Goal: Transaction & Acquisition: Purchase product/service

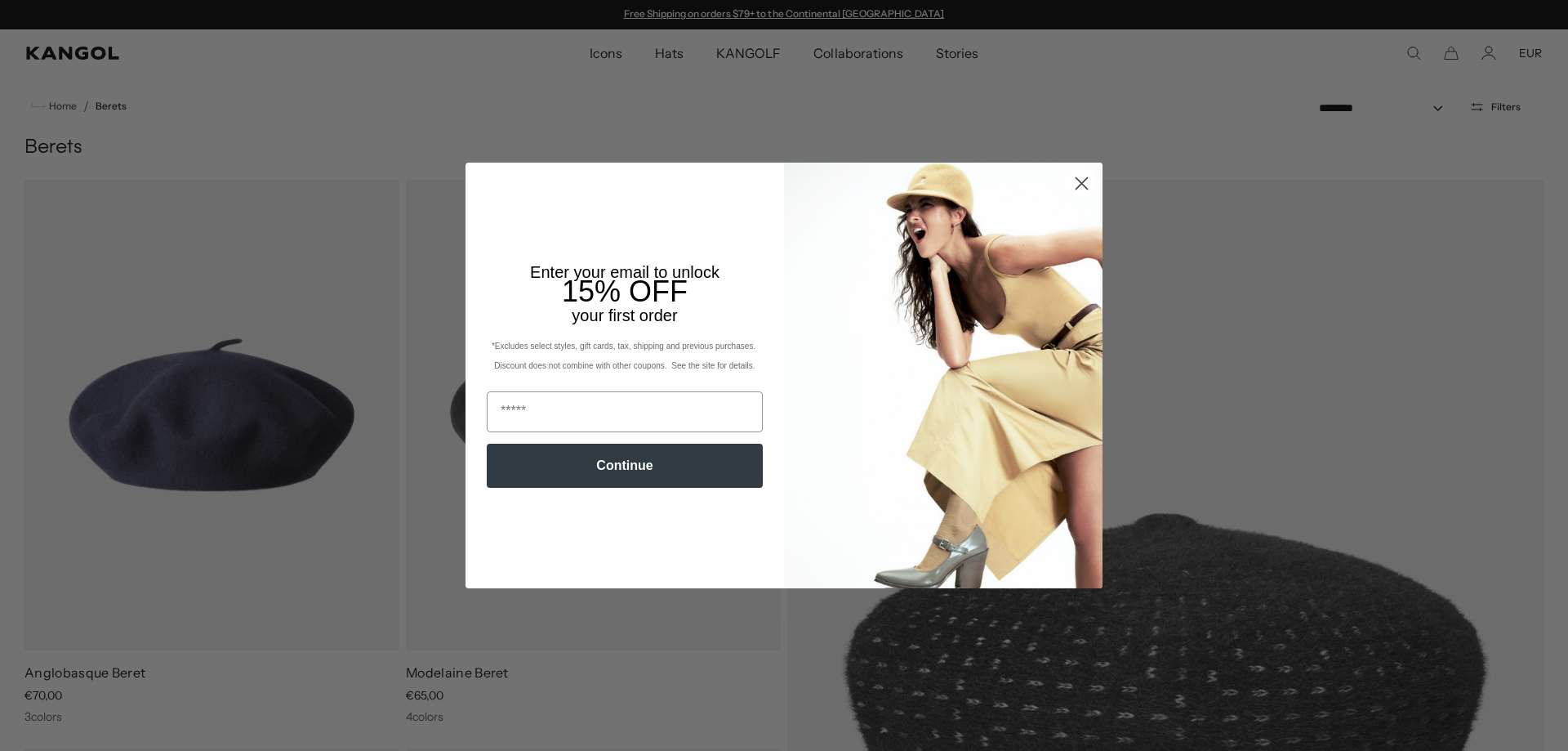
click at [1086, 179] on circle "Close dialog" at bounding box center [1082, 184] width 27 height 27
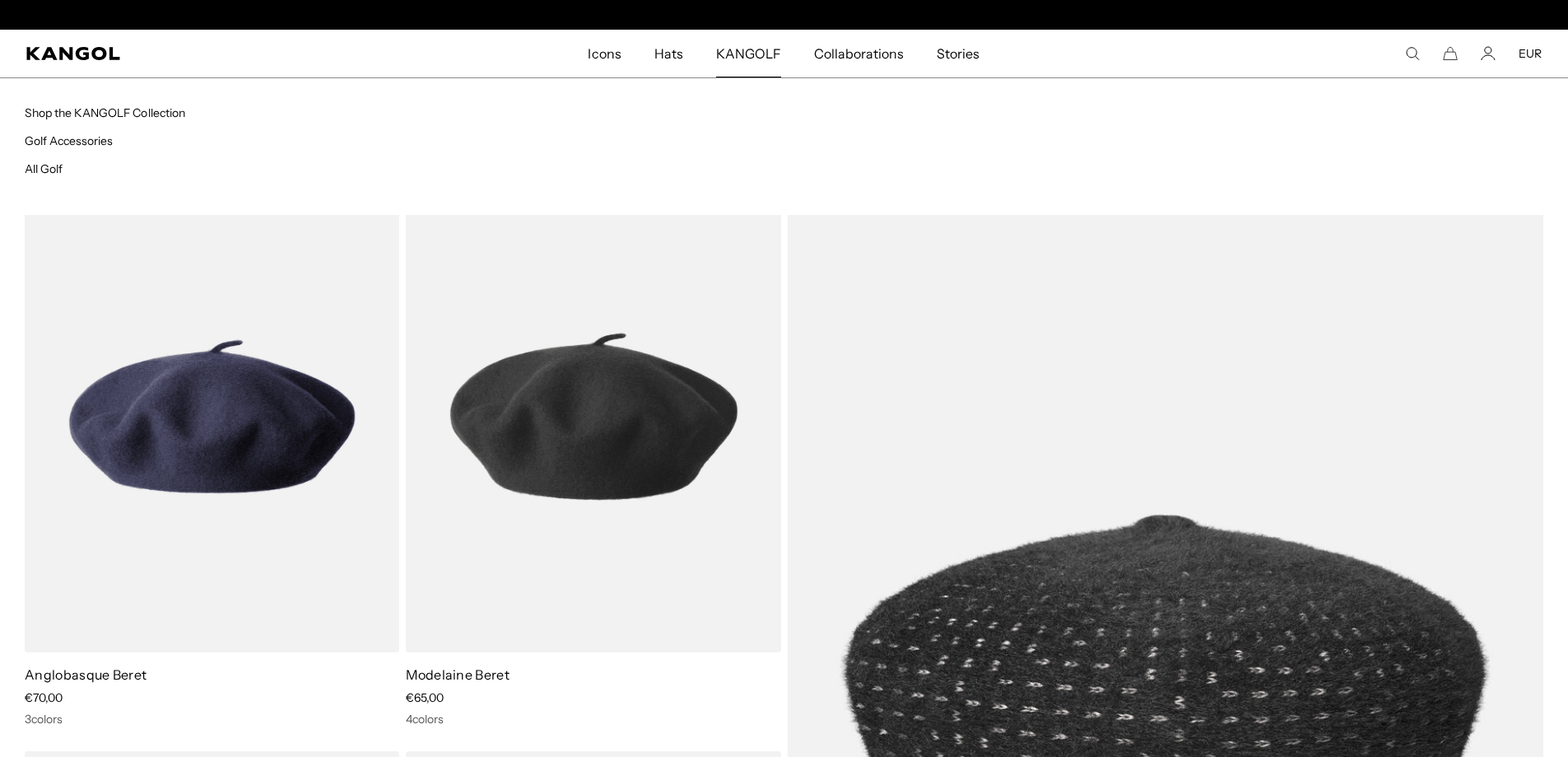
scroll to position [0, 339]
click at [746, 55] on span "KANGOLF" at bounding box center [748, 53] width 65 height 48
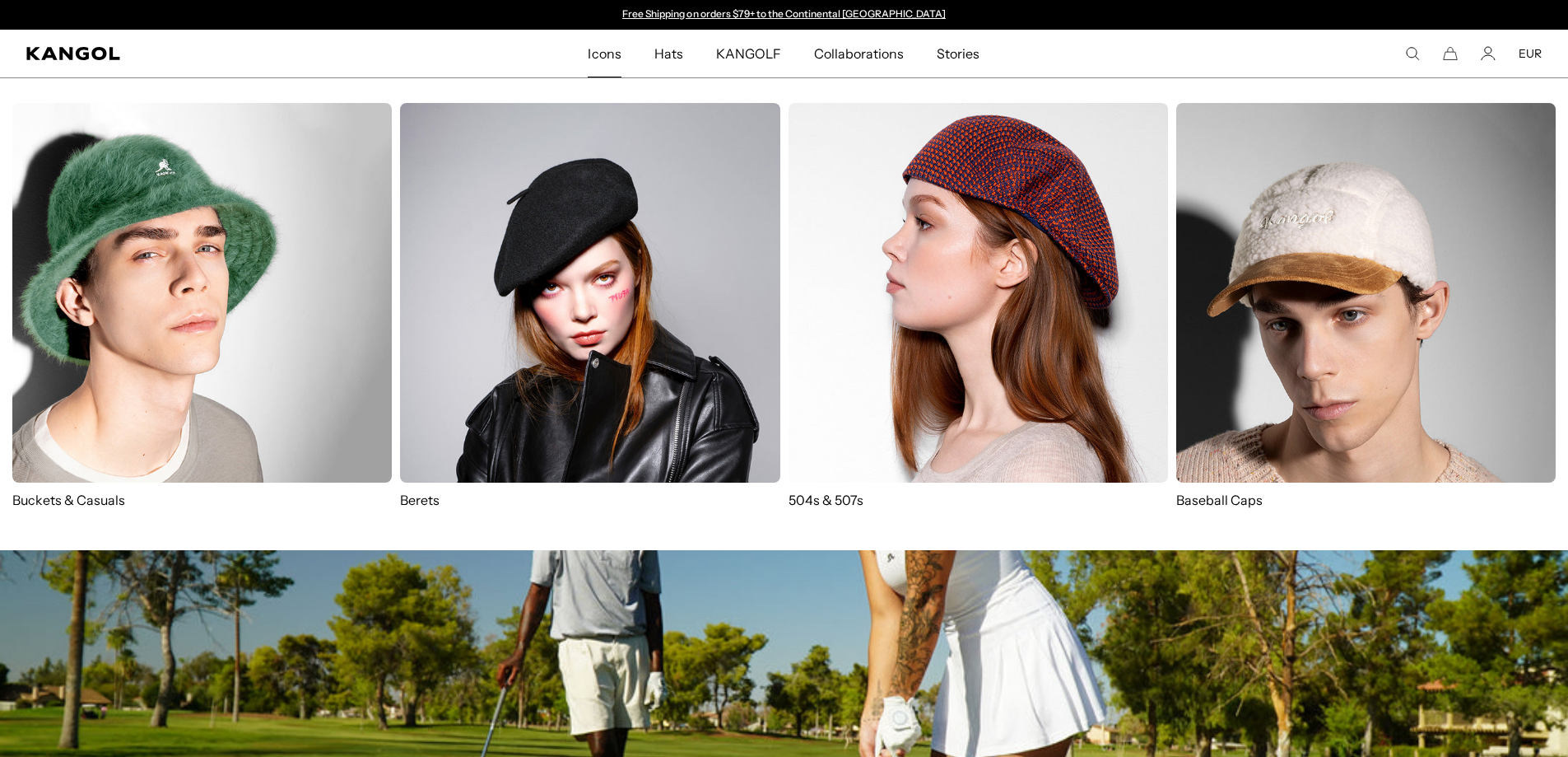
click at [614, 55] on span "Icons" at bounding box center [604, 53] width 33 height 48
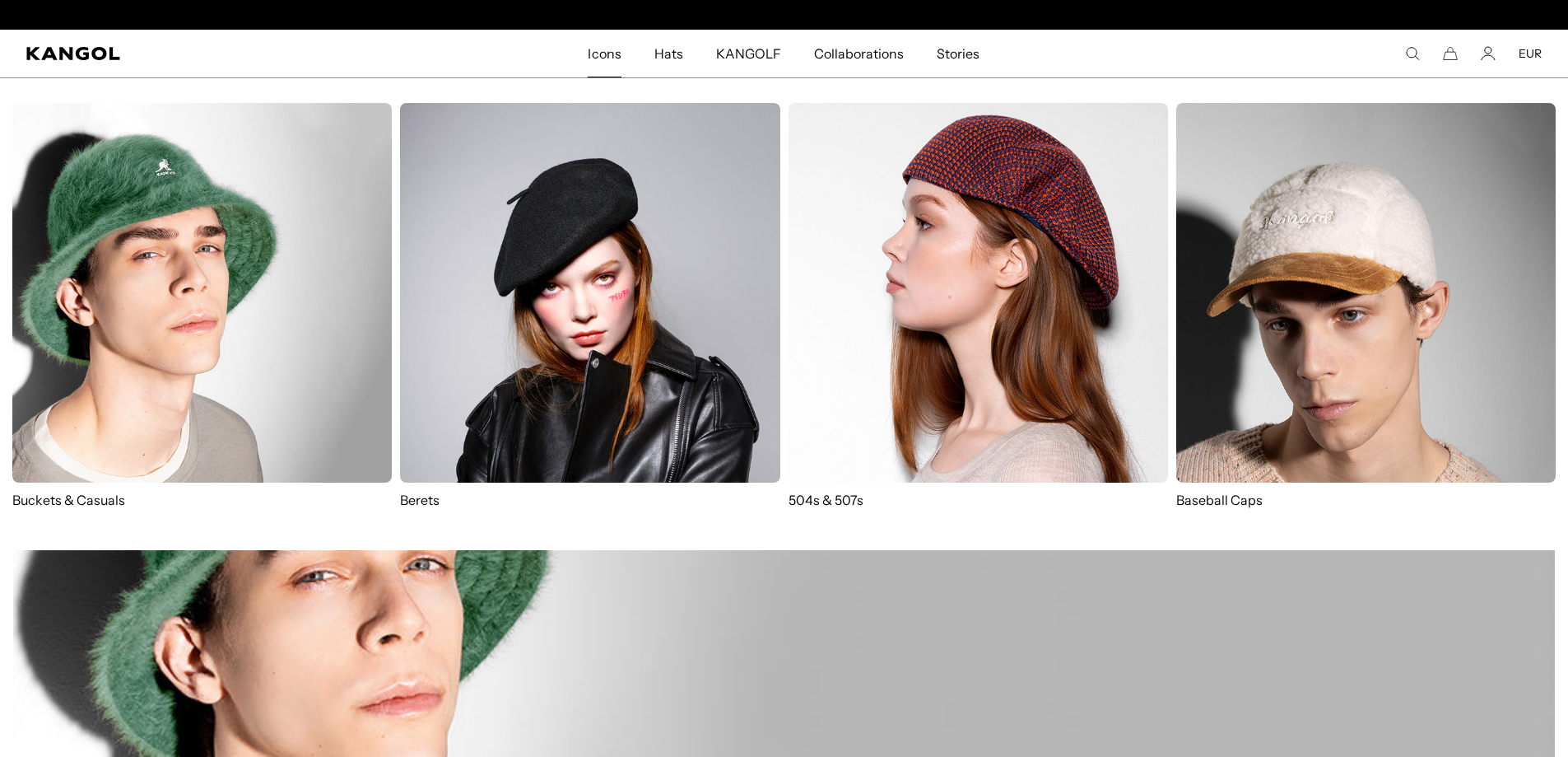
click at [1057, 433] on img at bounding box center [978, 293] width 380 height 380
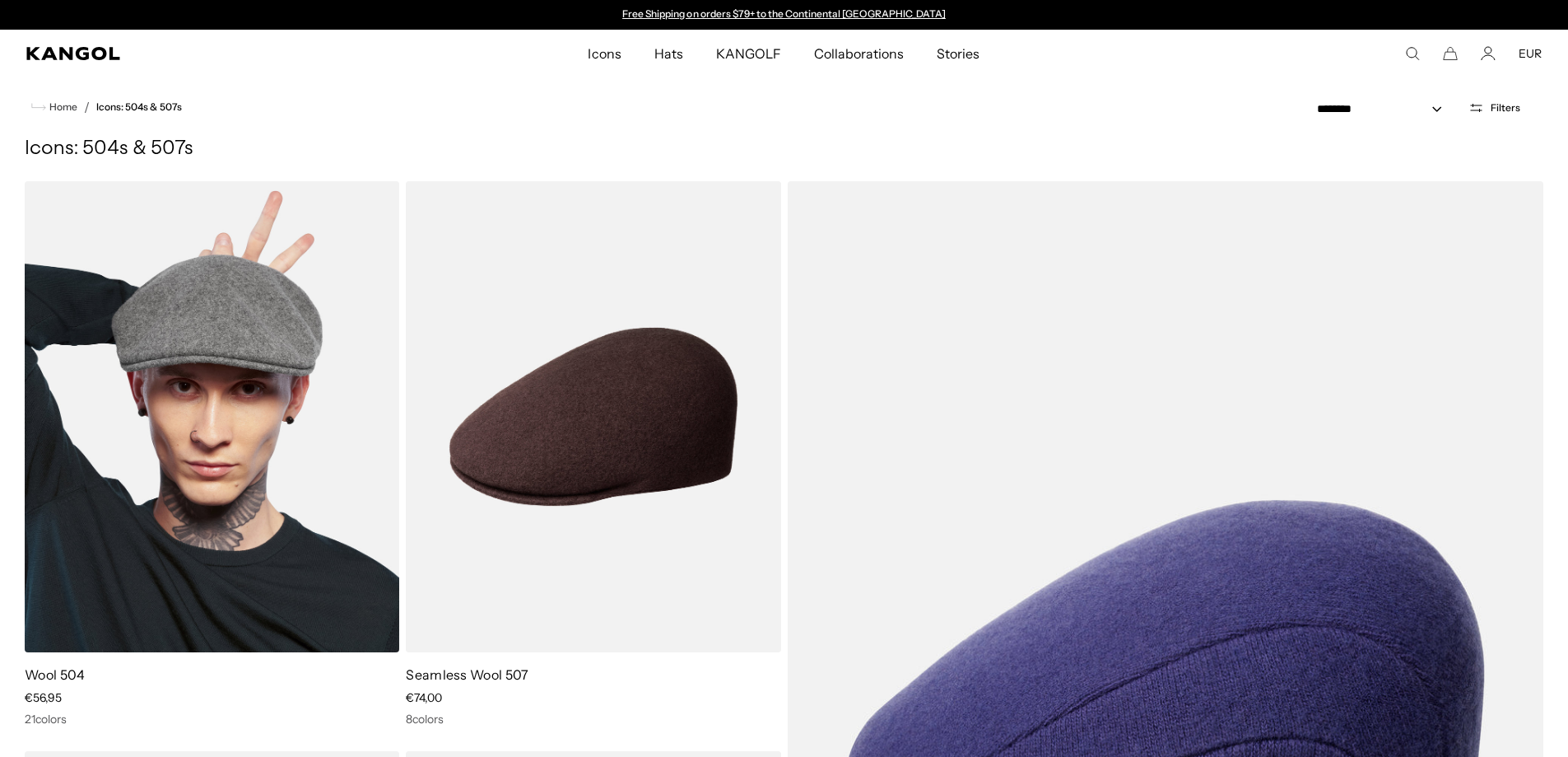
click at [175, 369] on img at bounding box center [212, 416] width 374 height 471
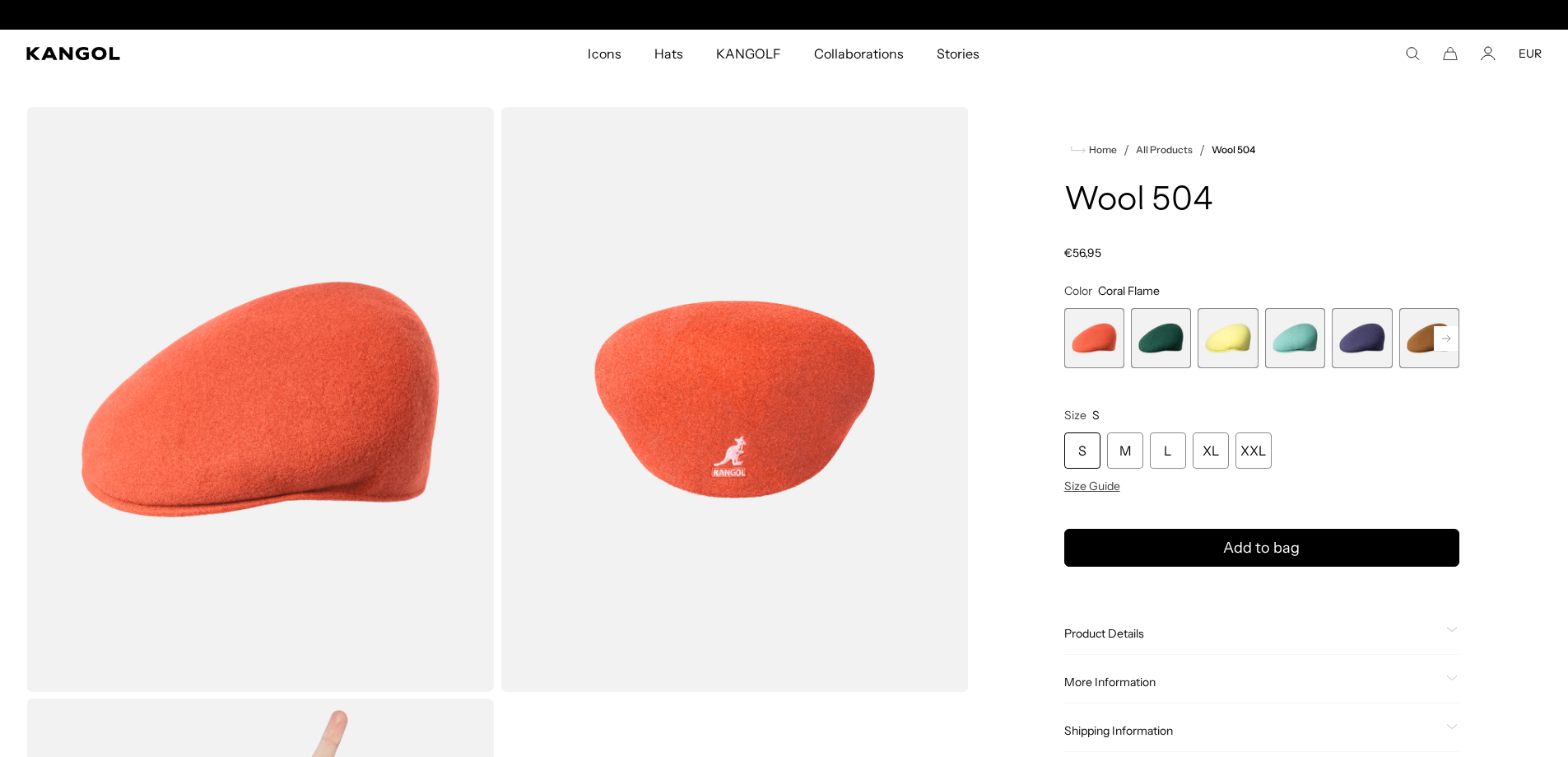
scroll to position [0, 339]
click at [1127, 452] on div "M" at bounding box center [1125, 450] width 36 height 36
click at [1446, 334] on rect at bounding box center [1447, 339] width 25 height 25
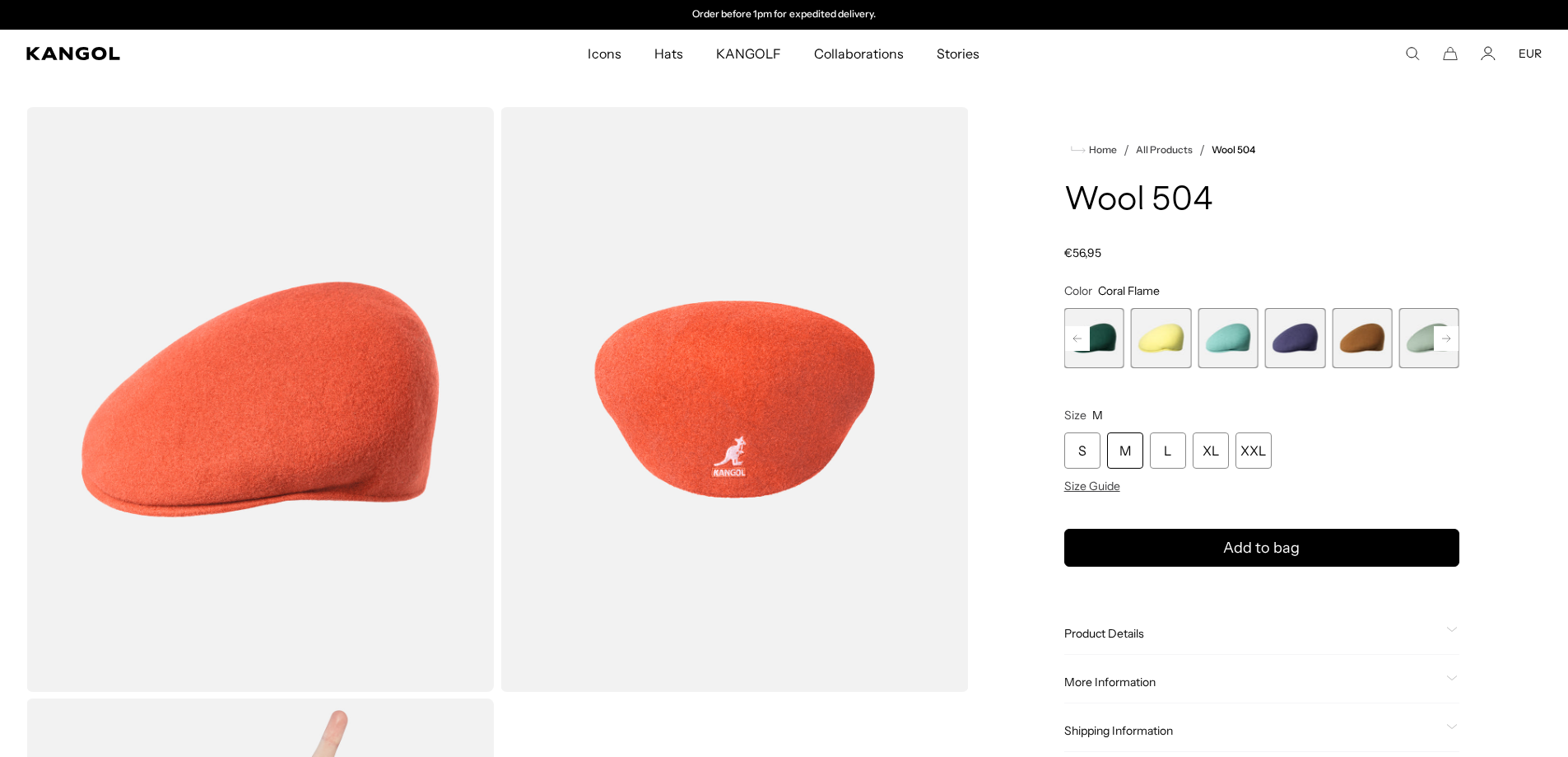
click at [1445, 336] on rect at bounding box center [1447, 339] width 25 height 25
click at [1374, 347] on span "9 of 21" at bounding box center [1363, 338] width 60 height 60
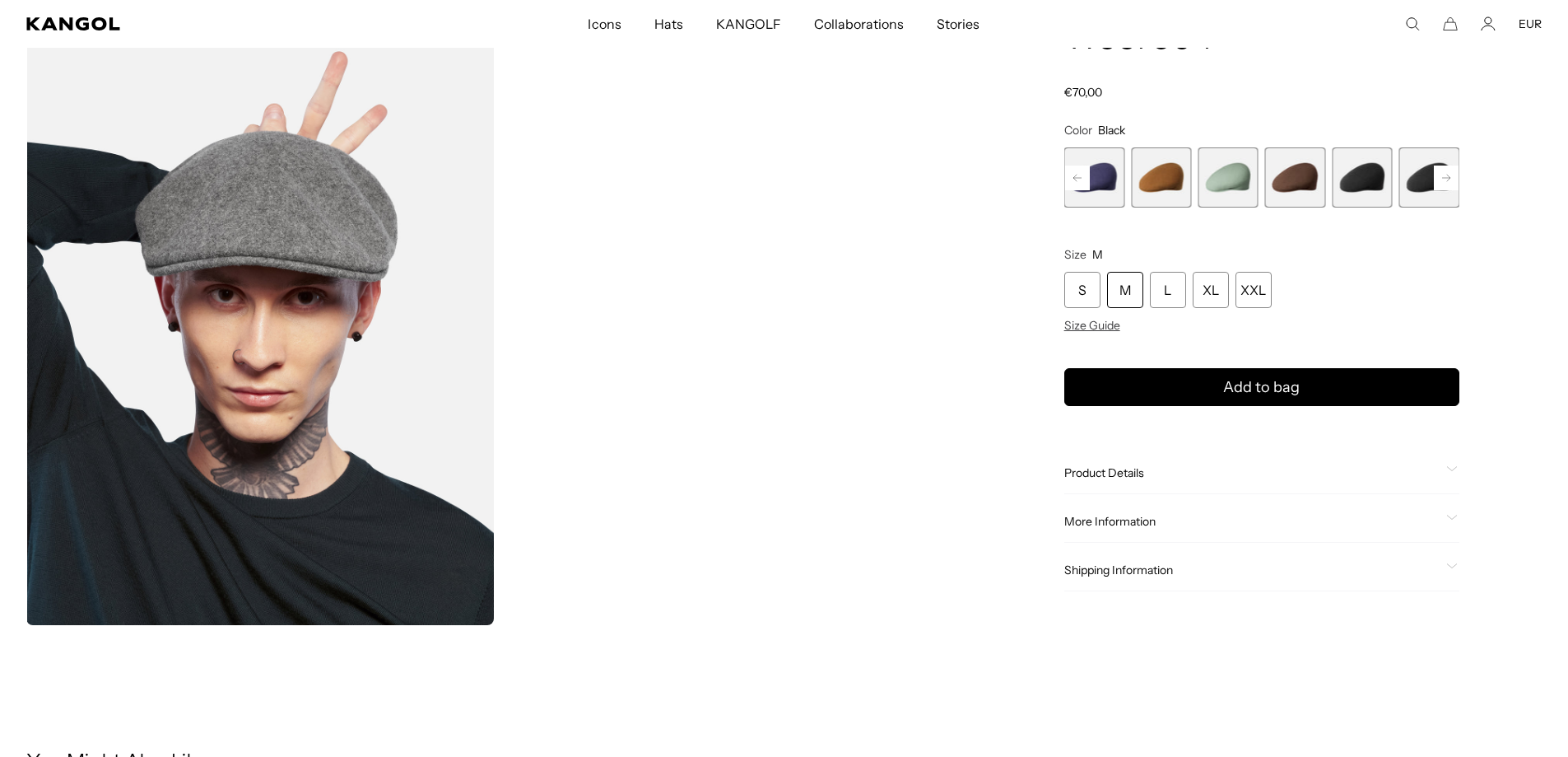
scroll to position [0, 339]
click at [1445, 176] on rect at bounding box center [1447, 178] width 25 height 25
click at [1298, 171] on span "9 of 21" at bounding box center [1296, 178] width 60 height 60
click at [1367, 175] on span "10 of 21" at bounding box center [1363, 178] width 60 height 60
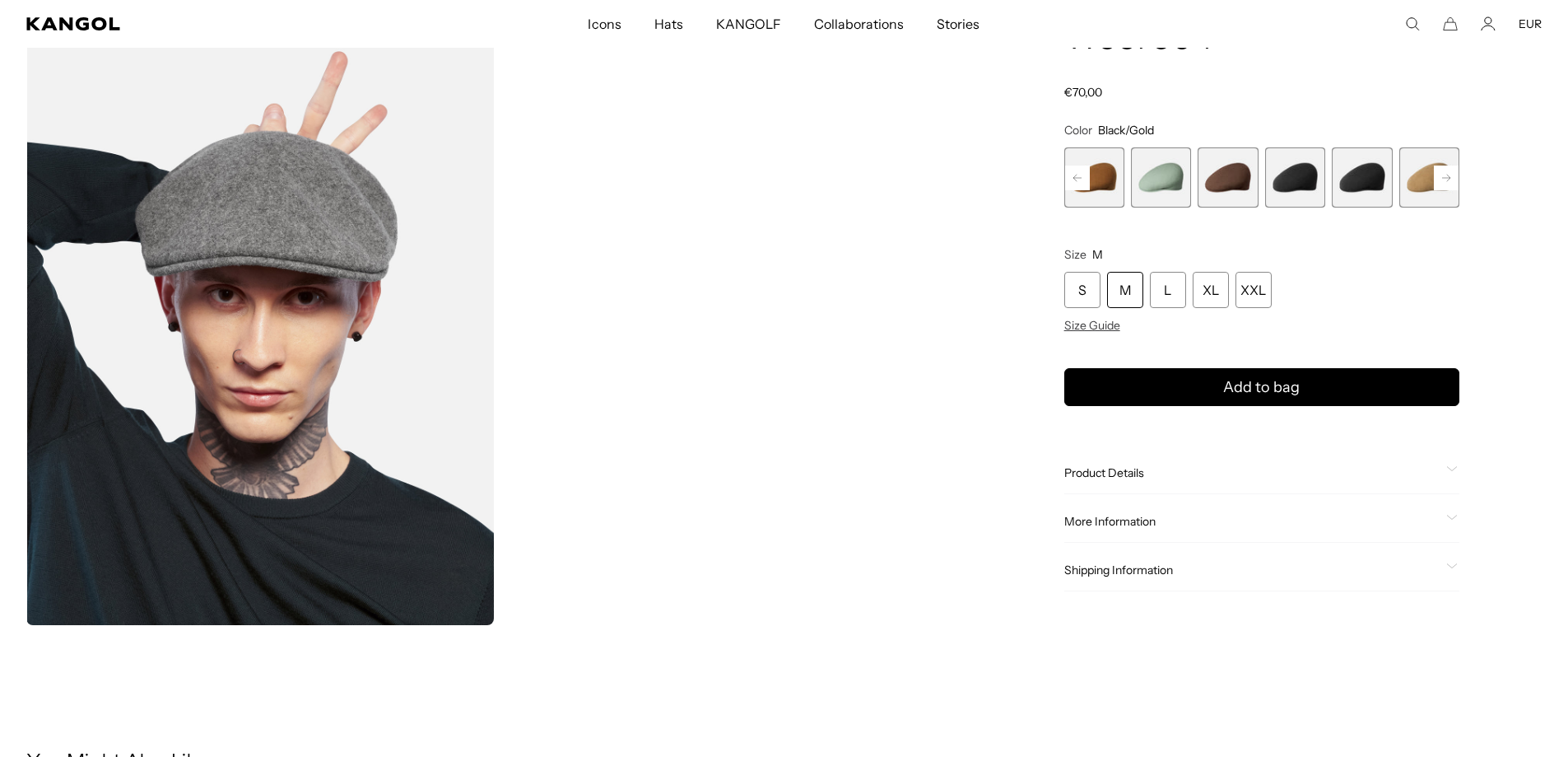
click at [1423, 183] on span "11 of 21" at bounding box center [1430, 178] width 60 height 60
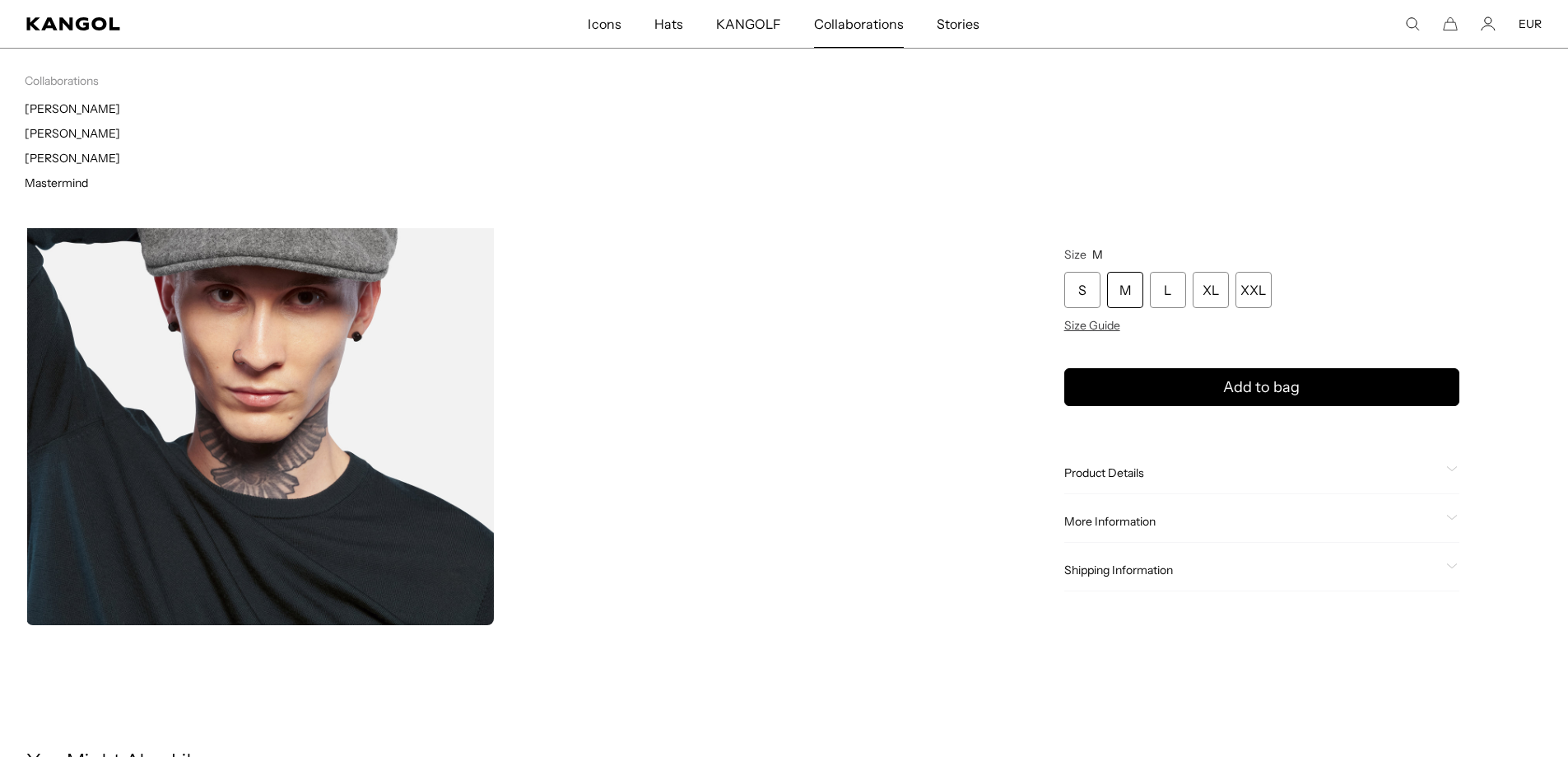
click at [865, 19] on span "Collaborations" at bounding box center [858, 24] width 90 height 48
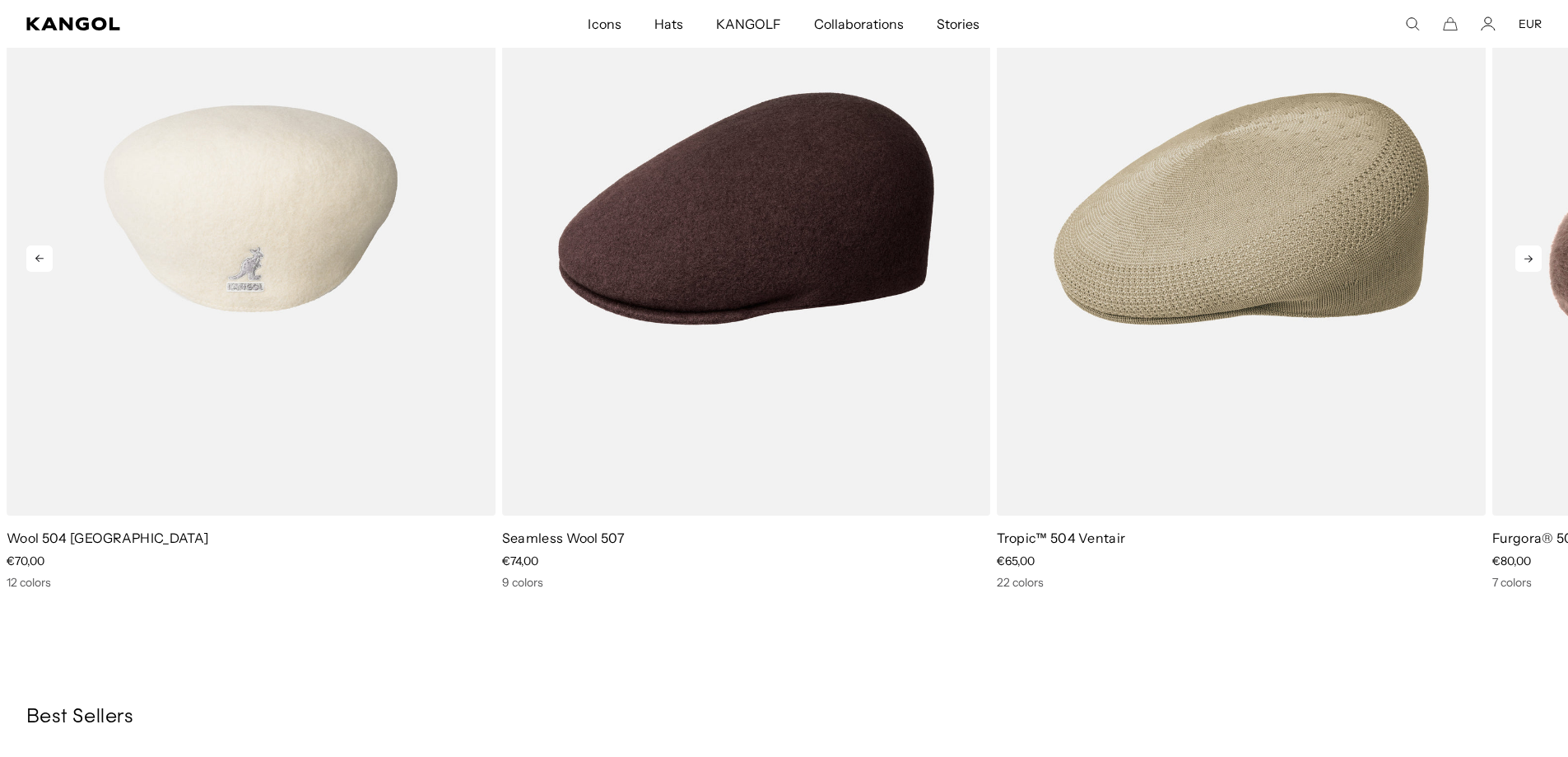
click at [297, 316] on img "1 of 5" at bounding box center [251, 209] width 489 height 614
